Goal: Information Seeking & Learning: Learn about a topic

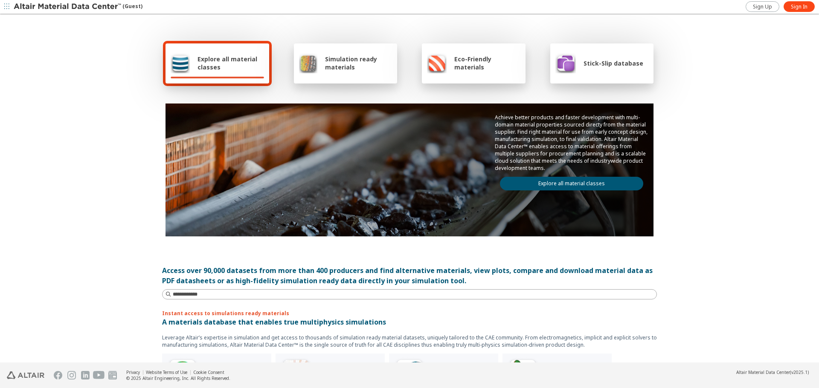
click at [206, 60] on span "Explore all material classes" at bounding box center [230, 63] width 67 height 16
click at [332, 65] on span "Simulation ready materials" at bounding box center [358, 63] width 67 height 16
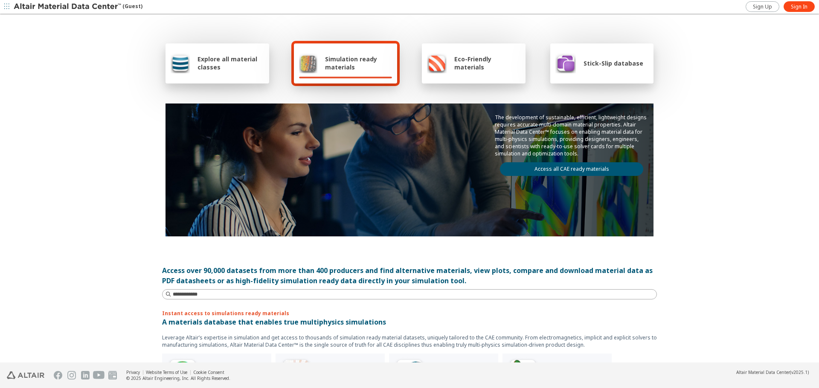
click at [553, 166] on link "Access all CAE ready materials" at bounding box center [571, 169] width 143 height 14
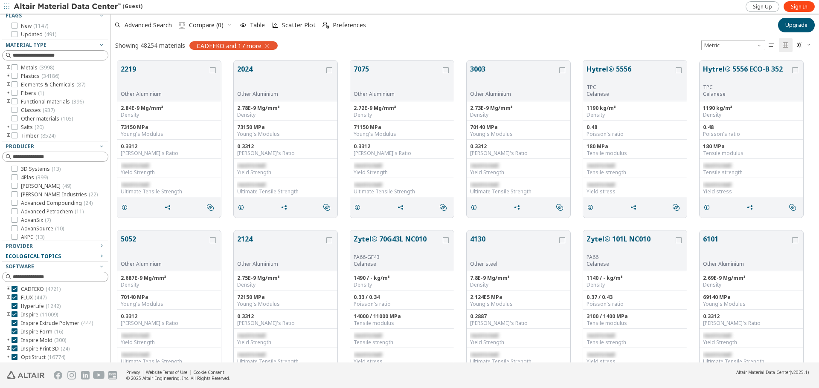
scroll to position [62, 0]
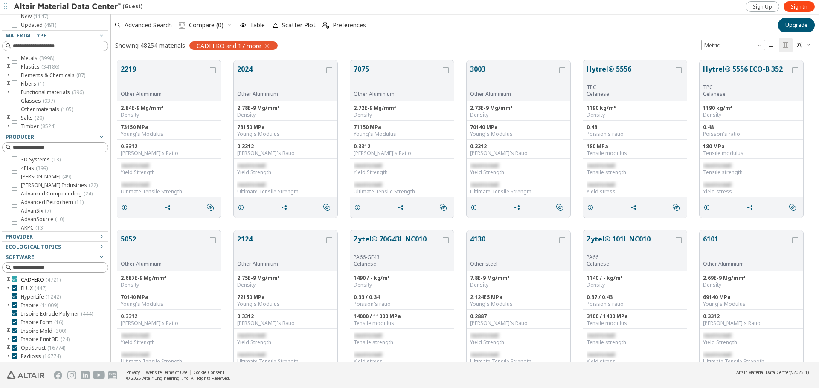
click at [13, 282] on icon at bounding box center [15, 280] width 6 height 6
click at [254, 46] on icon "button" at bounding box center [253, 46] width 7 height 7
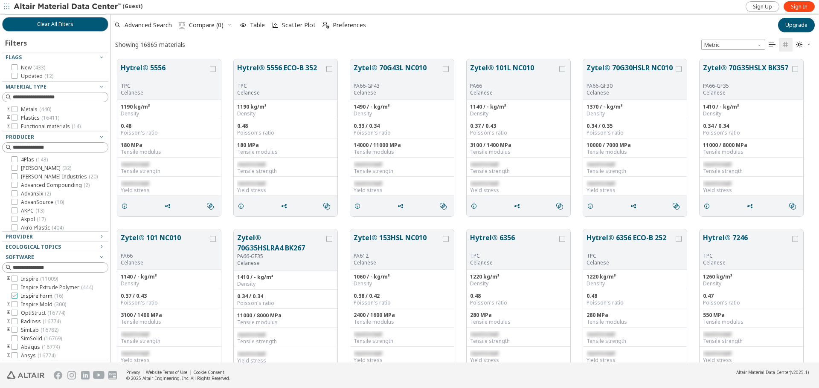
scroll to position [9, 0]
click at [14, 325] on icon at bounding box center [15, 322] width 6 height 6
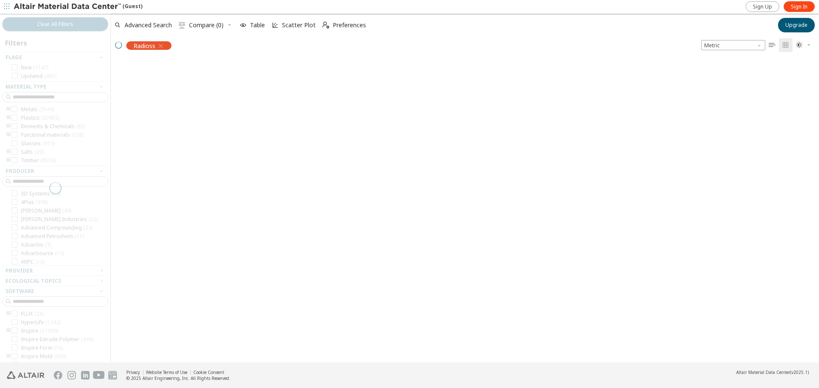
scroll to position [26, 0]
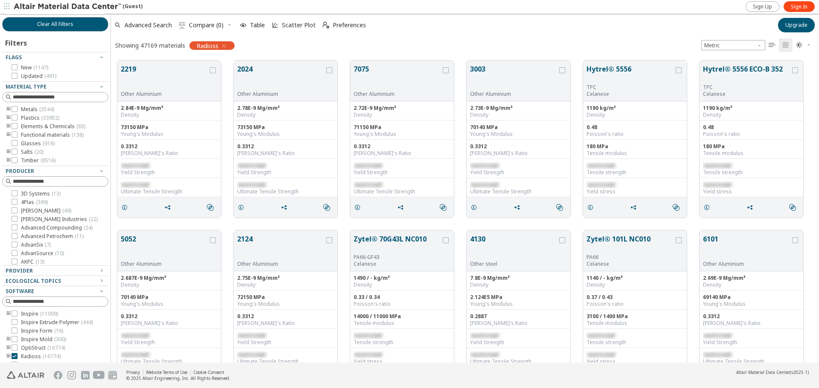
click at [9, 135] on icon "toogle group" at bounding box center [9, 135] width 6 height 7
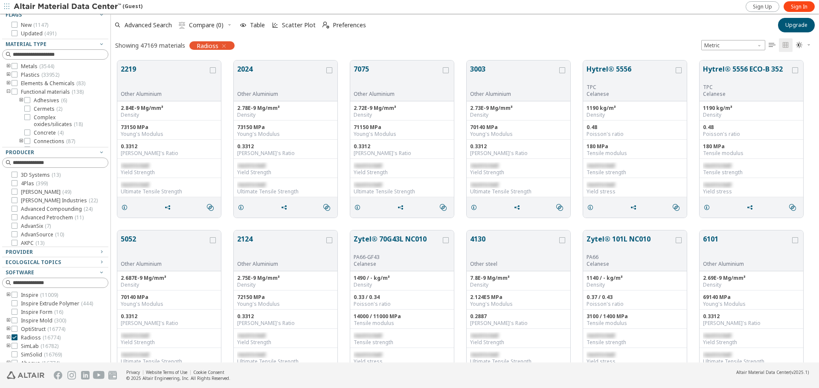
scroll to position [0, 0]
click at [9, 73] on icon "toogle group" at bounding box center [9, 75] width 6 height 7
click at [21, 84] on icon "toogle group" at bounding box center [21, 84] width 6 height 7
click at [34, 49] on span "Material Type" at bounding box center [55, 44] width 99 height 10
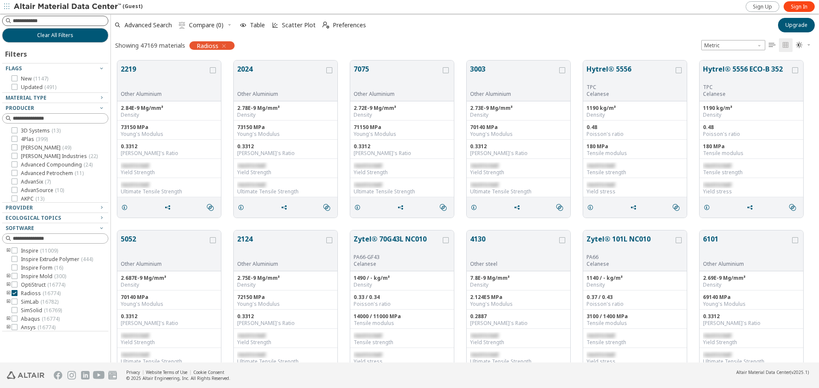
click at [40, 23] on input at bounding box center [60, 21] width 95 height 9
type input "****"
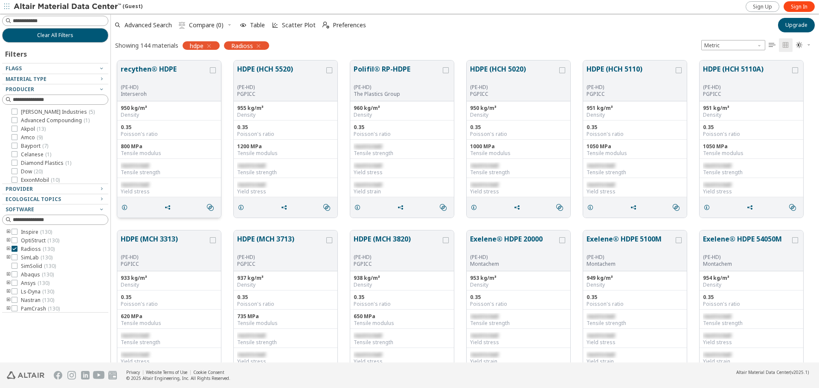
click at [185, 87] on div "(PE-HD)" at bounding box center [164, 87] width 87 height 7
click at [168, 68] on button "recythen® HDPE" at bounding box center [164, 74] width 87 height 20
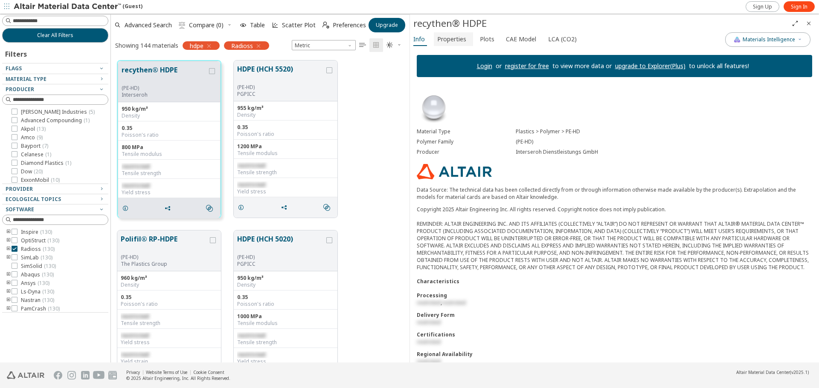
click at [449, 38] on span "Properties" at bounding box center [451, 39] width 29 height 14
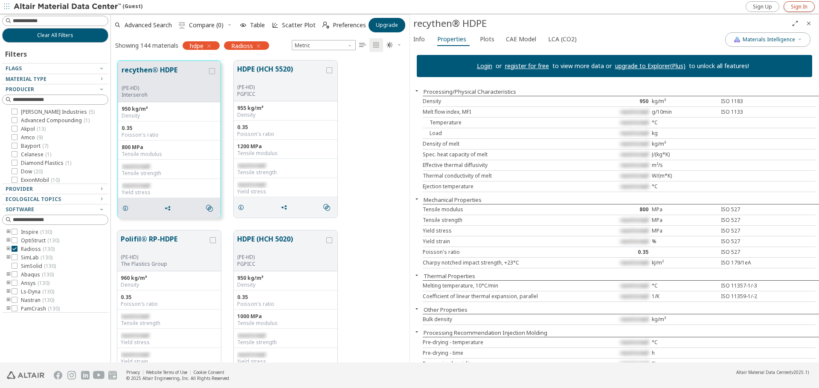
click at [794, 6] on span "Sign In" at bounding box center [799, 6] width 17 height 7
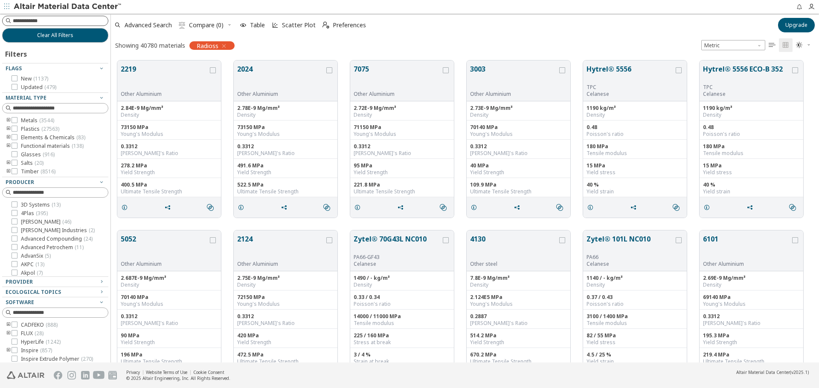
click at [48, 16] on div at bounding box center [55, 21] width 106 height 10
click at [46, 21] on input at bounding box center [56, 20] width 104 height 9
type input "****"
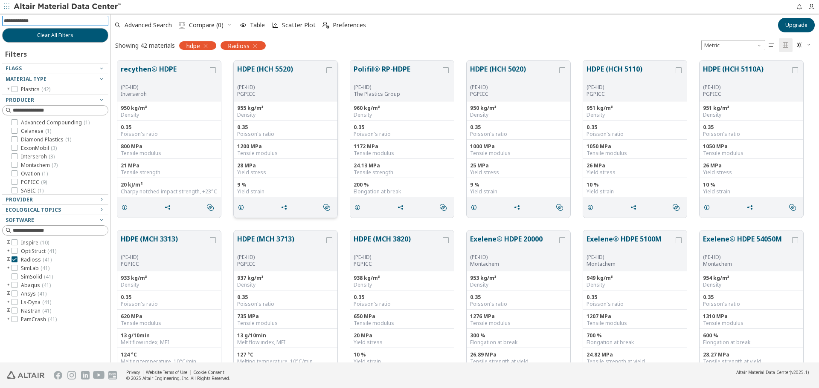
click at [250, 72] on button "HDPE (HCH 5520)" at bounding box center [280, 74] width 87 height 20
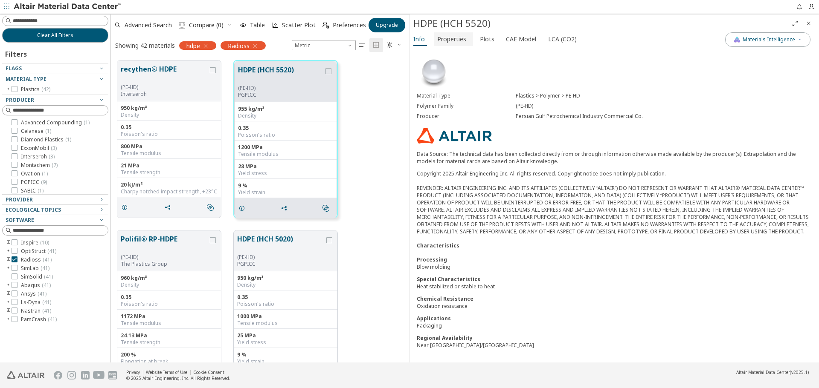
click at [456, 39] on span "Properties" at bounding box center [451, 39] width 29 height 14
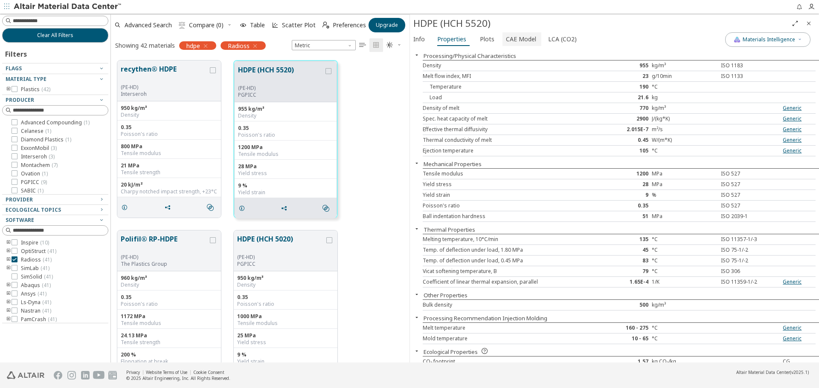
click at [509, 41] on span "CAE Model" at bounding box center [521, 39] width 30 height 14
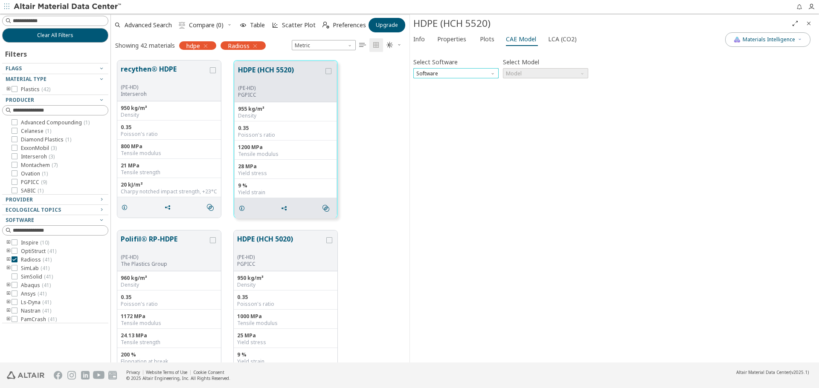
click at [497, 76] on span "Software" at bounding box center [455, 73] width 85 height 10
click at [438, 106] on span "Radioss" at bounding box center [456, 104] width 78 height 6
click at [580, 75] on span "Model" at bounding box center [582, 71] width 7 height 7
click at [565, 95] on span "Law36" at bounding box center [545, 94] width 78 height 6
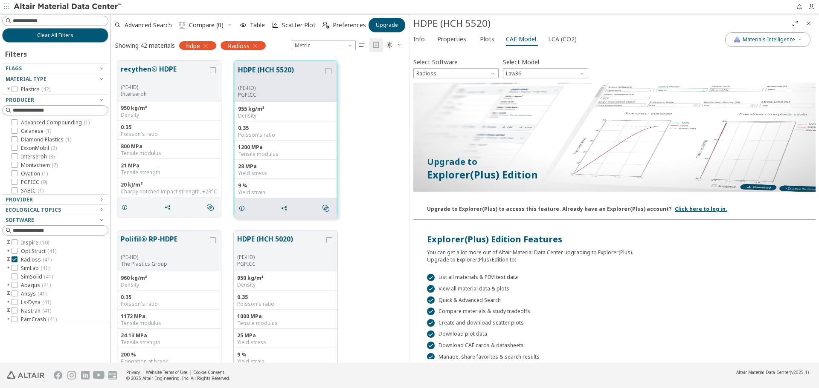
click at [805, 26] on icon "Close" at bounding box center [808, 23] width 7 height 7
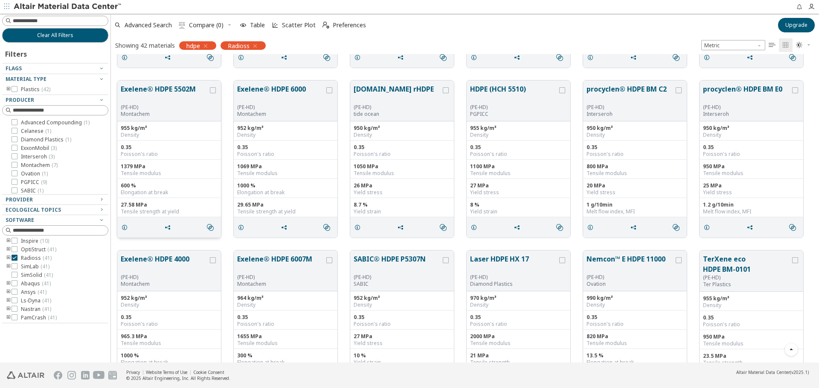
scroll to position [341, 0]
